Goal: Transaction & Acquisition: Book appointment/travel/reservation

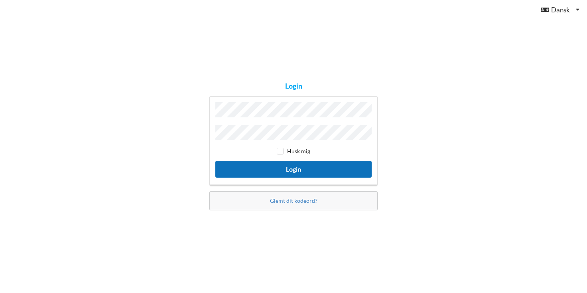
click at [286, 165] on button "Login" at bounding box center [293, 169] width 156 height 16
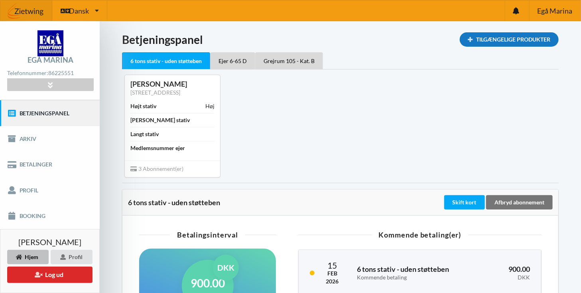
click at [529, 37] on div "Tilgængelige Produkter" at bounding box center [509, 39] width 99 height 14
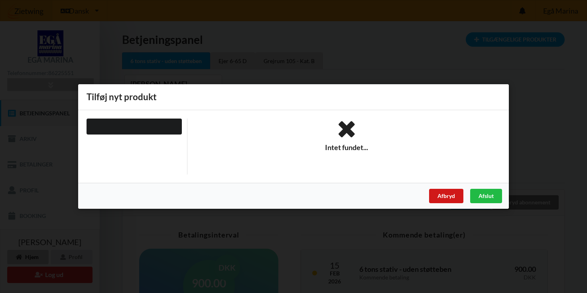
click at [440, 195] on div "Afbryd" at bounding box center [446, 196] width 34 height 14
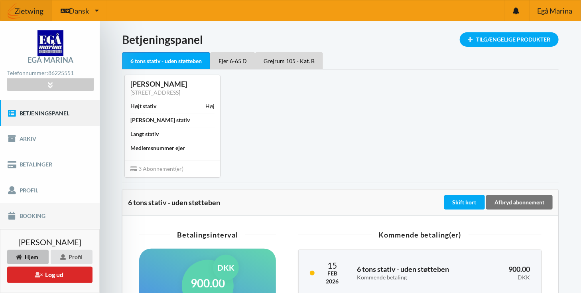
click at [33, 215] on link "Booking" at bounding box center [50, 216] width 100 height 26
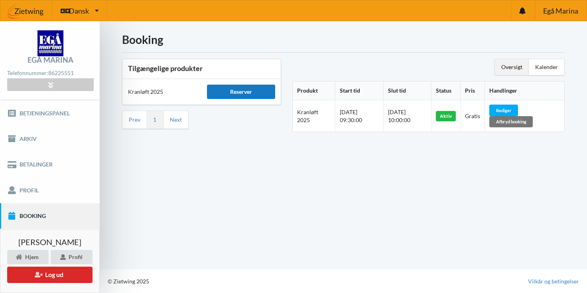
click at [234, 90] on div "Reserver" at bounding box center [241, 92] width 68 height 14
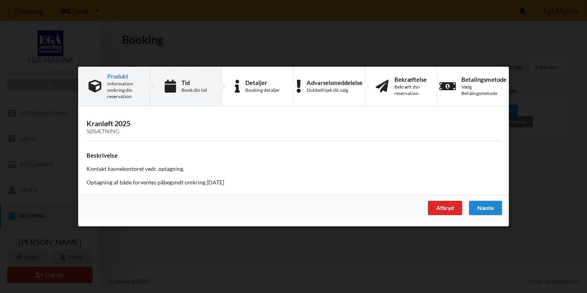
click at [183, 88] on div "Book din tid" at bounding box center [194, 90] width 26 height 6
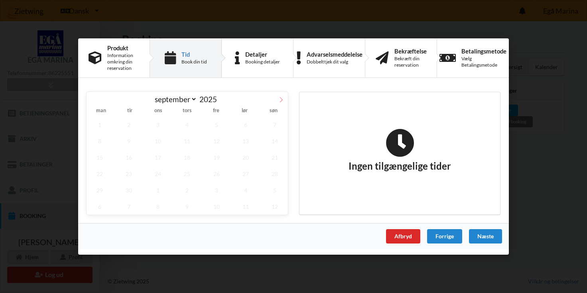
click at [280, 100] on icon at bounding box center [281, 100] width 6 height 6
select select "9"
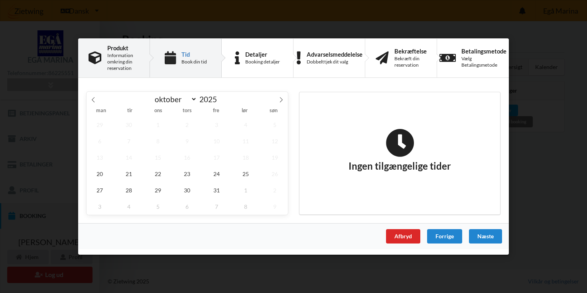
click at [113, 63] on div "Information omkring din reservation" at bounding box center [123, 61] width 32 height 19
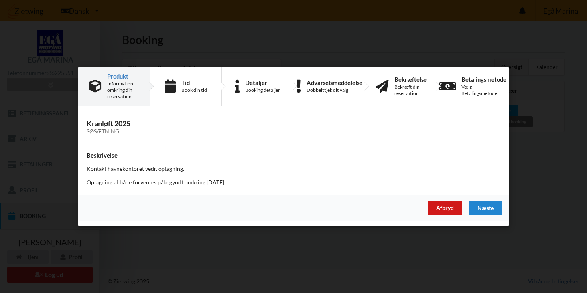
click at [441, 209] on div "Afbryd" at bounding box center [445, 207] width 34 height 14
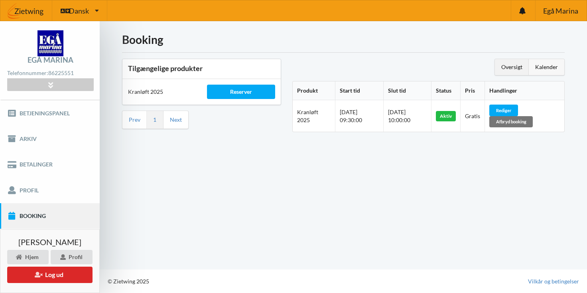
click at [543, 68] on div "Kalender" at bounding box center [546, 67] width 35 height 16
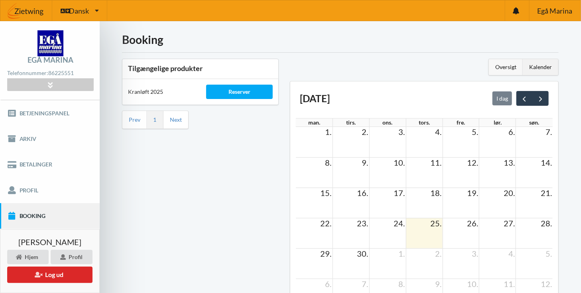
click at [511, 67] on div "Oversigt" at bounding box center [506, 67] width 34 height 16
